Goal: Transaction & Acquisition: Purchase product/service

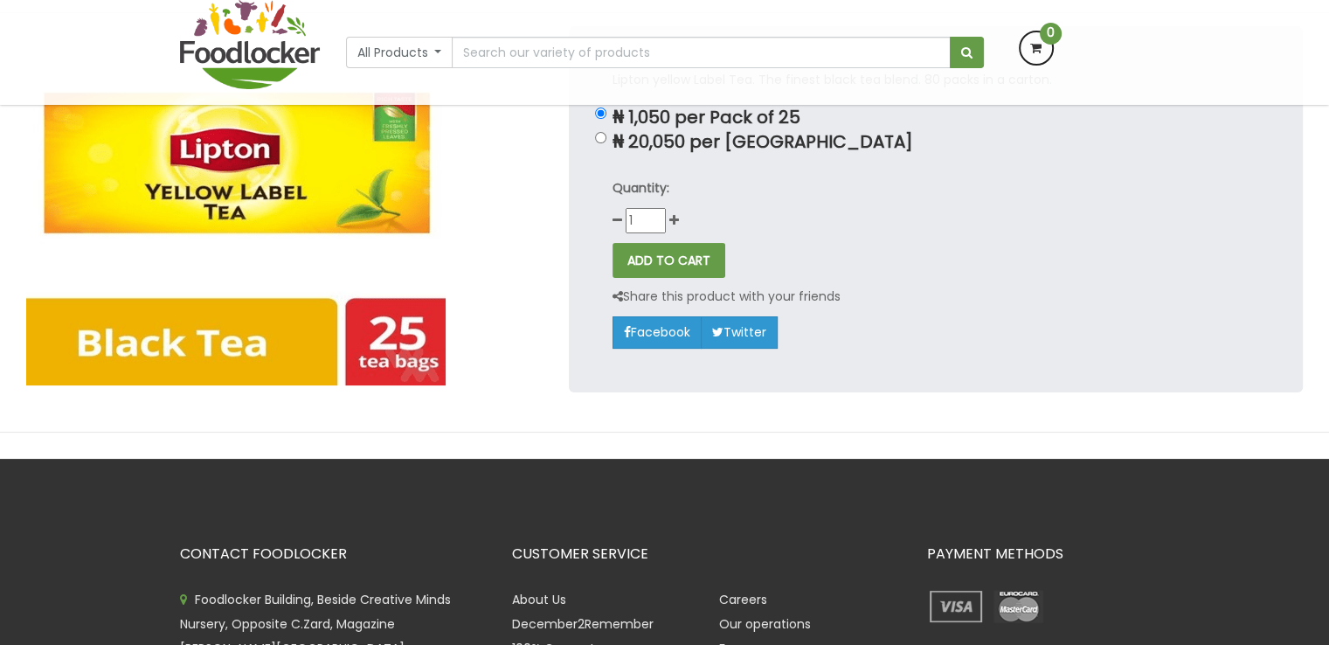
scroll to position [350, 0]
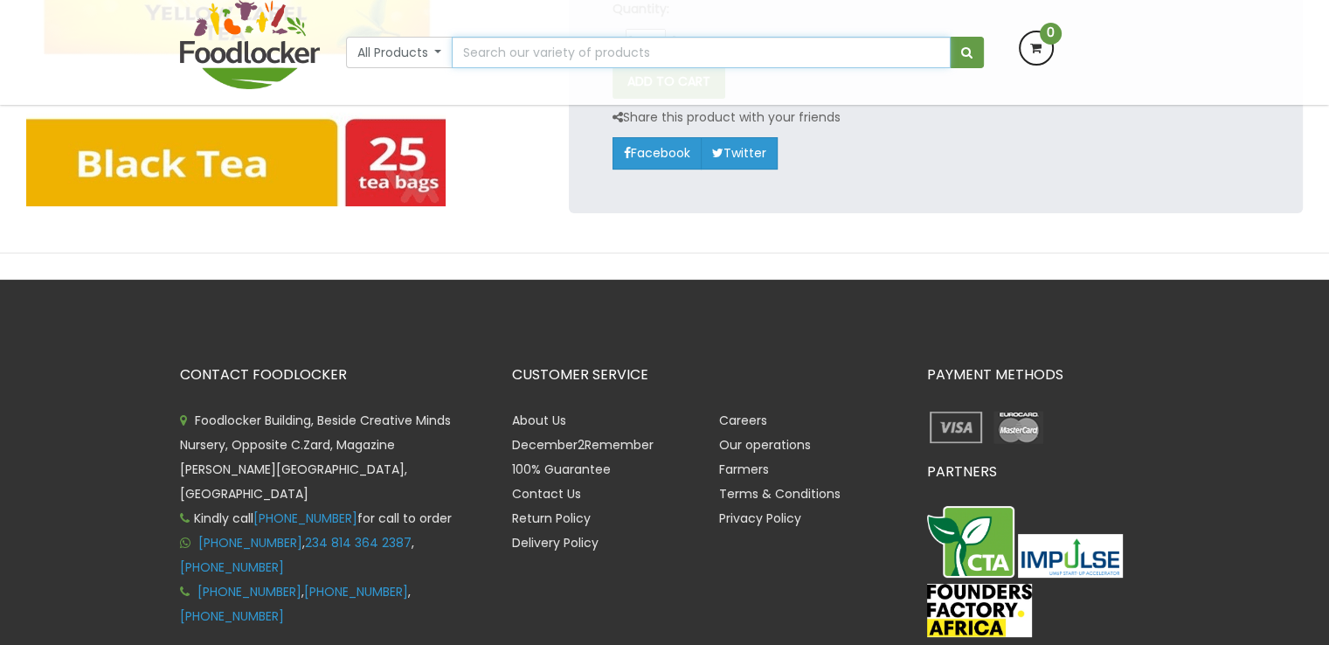
click at [532, 50] on input "text" at bounding box center [701, 52] width 498 height 31
type input "golden penny sugar"
click at [950, 37] on button "submit" at bounding box center [967, 52] width 34 height 31
